Goal: Use online tool/utility: Utilize a website feature to perform a specific function

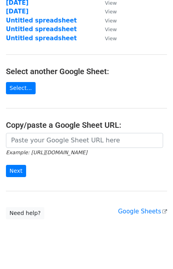
scroll to position [97, 0]
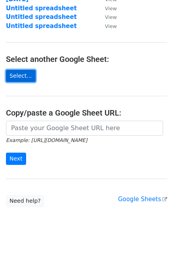
click at [21, 80] on link "Select..." at bounding box center [21, 76] width 30 height 12
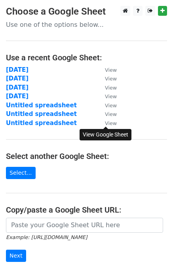
click at [109, 122] on small "View" at bounding box center [111, 123] width 12 height 6
